Goal: Find contact information: Find contact information

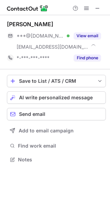
scroll to position [155, 110]
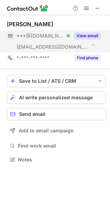
click at [85, 35] on button "View email" at bounding box center [86, 35] width 27 height 7
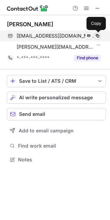
click at [96, 35] on span at bounding box center [97, 36] width 6 height 6
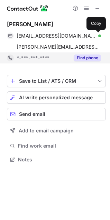
click at [85, 58] on button "Find phone" at bounding box center [86, 57] width 27 height 7
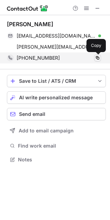
click at [98, 58] on span at bounding box center [97, 58] width 6 height 6
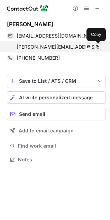
click at [98, 47] on span at bounding box center [97, 47] width 6 height 6
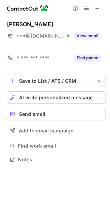
scroll to position [144, 110]
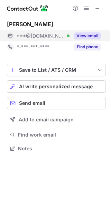
click at [82, 35] on button "View email" at bounding box center [86, 35] width 27 height 7
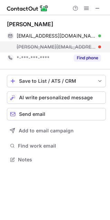
scroll to position [155, 110]
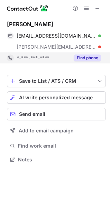
click at [87, 54] on button "Find phone" at bounding box center [86, 57] width 27 height 7
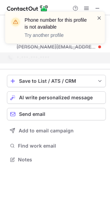
click at [98, 18] on span at bounding box center [99, 17] width 6 height 7
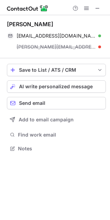
scroll to position [144, 110]
click at [95, 24] on div "[PERSON_NAME]" at bounding box center [56, 24] width 99 height 7
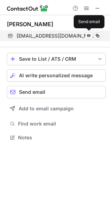
scroll to position [133, 110]
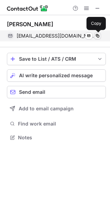
click at [97, 35] on span at bounding box center [97, 36] width 6 height 6
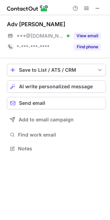
scroll to position [144, 110]
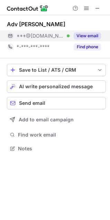
click at [93, 35] on button "View email" at bounding box center [86, 35] width 27 height 7
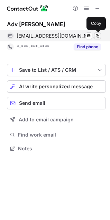
click at [99, 35] on span at bounding box center [97, 36] width 6 height 6
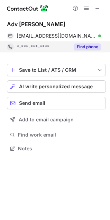
click at [87, 46] on button "Find phone" at bounding box center [86, 46] width 27 height 7
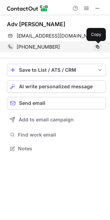
click at [98, 47] on span at bounding box center [97, 47] width 6 height 6
